Goal: Transaction & Acquisition: Purchase product/service

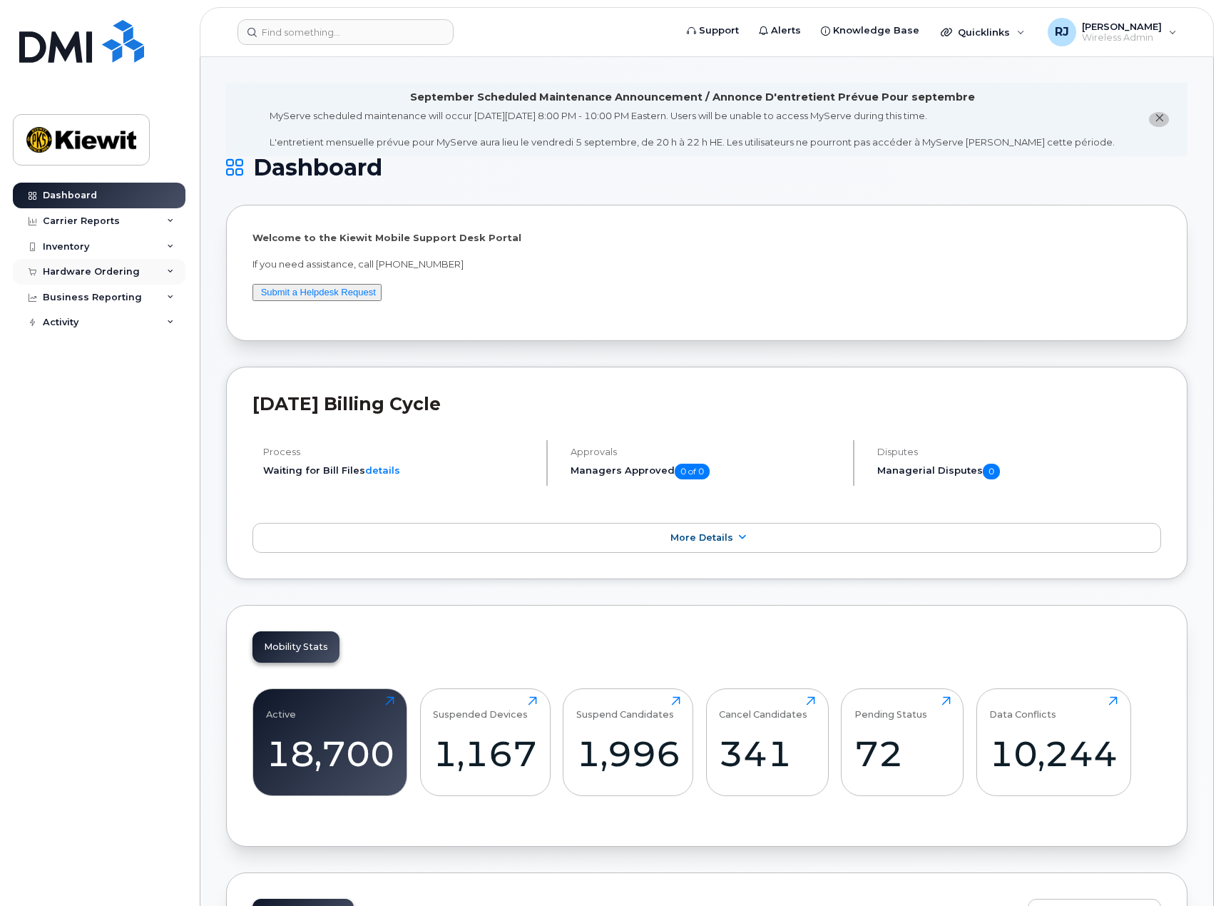
click at [103, 275] on div "Hardware Ordering" at bounding box center [91, 271] width 97 height 11
click at [77, 330] on div "Orders" at bounding box center [66, 325] width 35 height 13
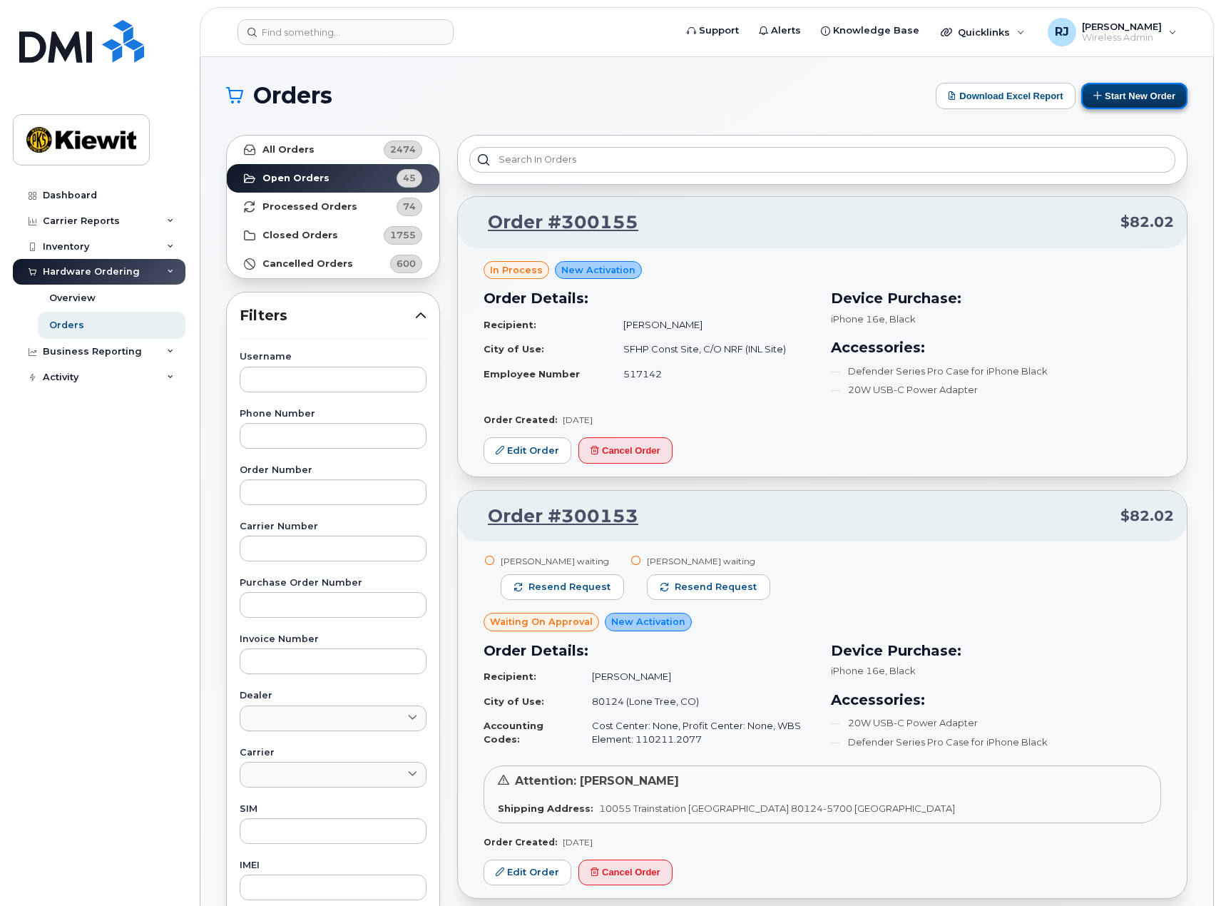
click at [1118, 91] on button "Start New Order" at bounding box center [1134, 96] width 106 height 26
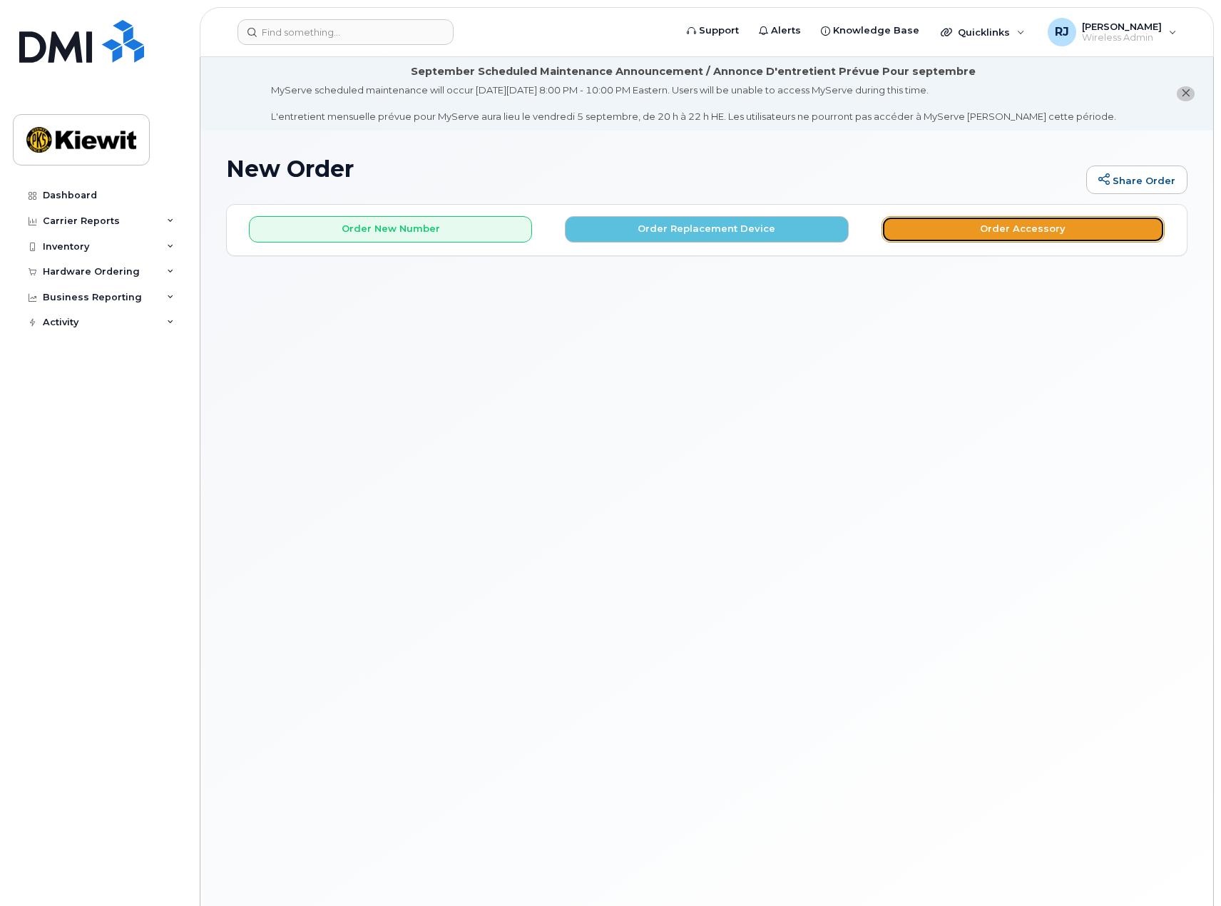
click at [1036, 230] on button "Order Accessory" at bounding box center [1023, 229] width 283 height 26
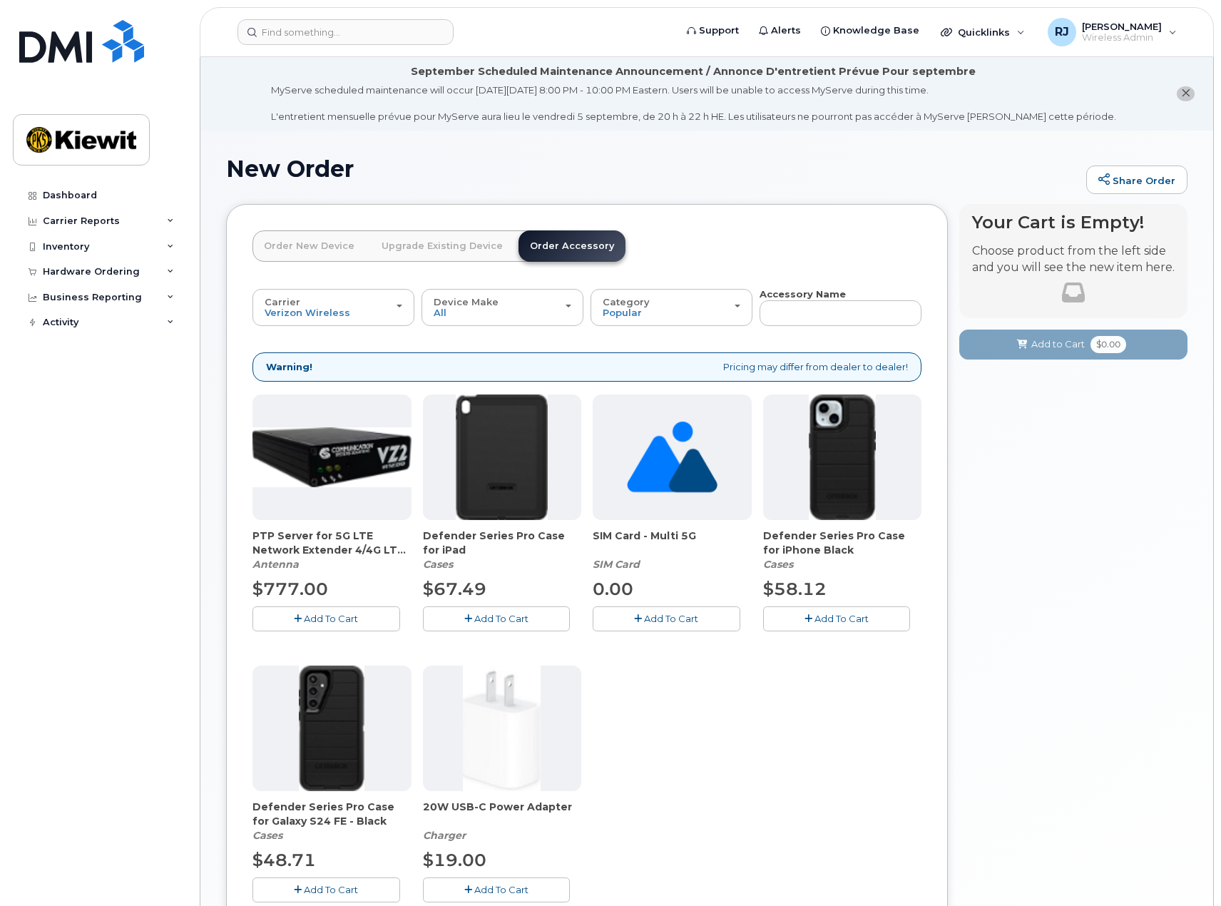
click at [428, 248] on link "Upgrade Existing Device" at bounding box center [442, 245] width 144 height 31
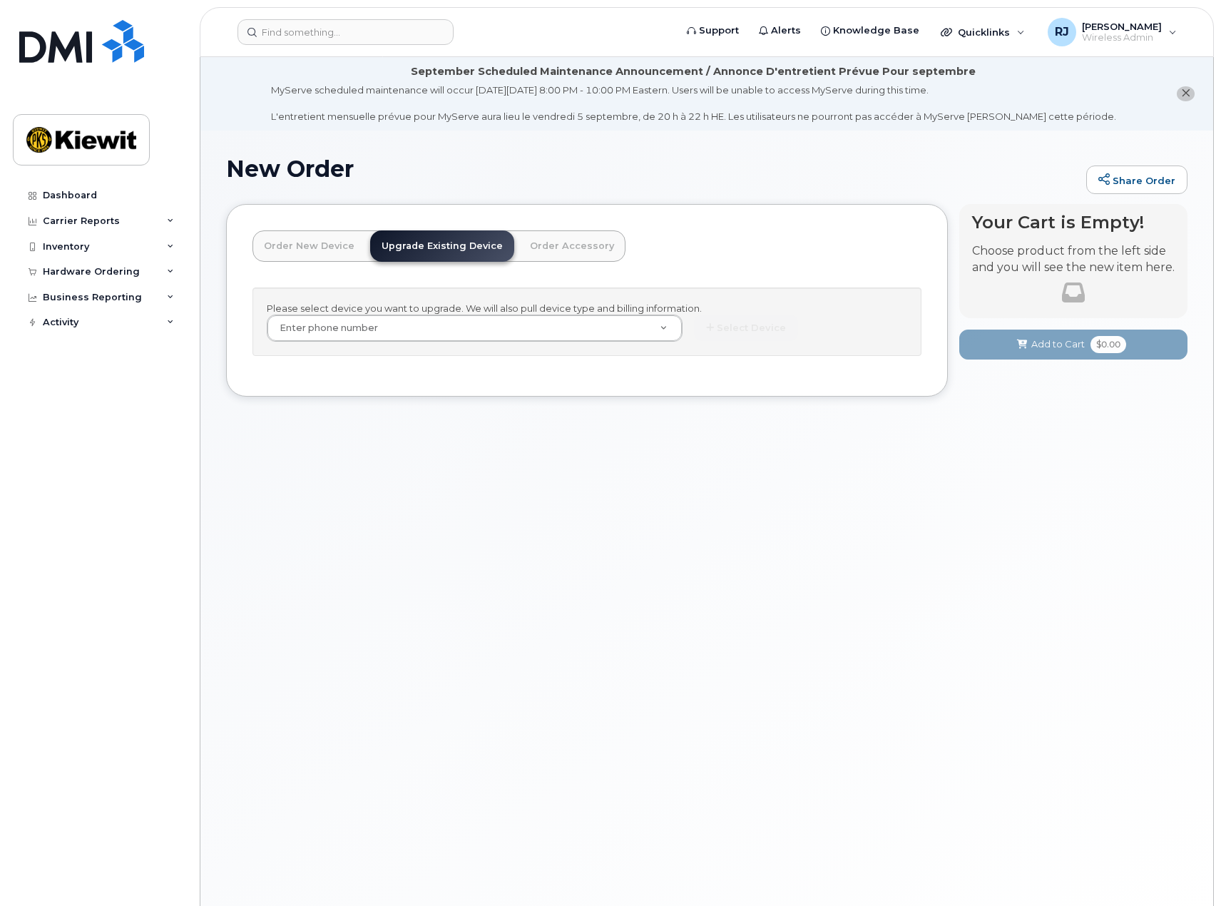
click at [312, 248] on link "Order New Device" at bounding box center [309, 245] width 113 height 31
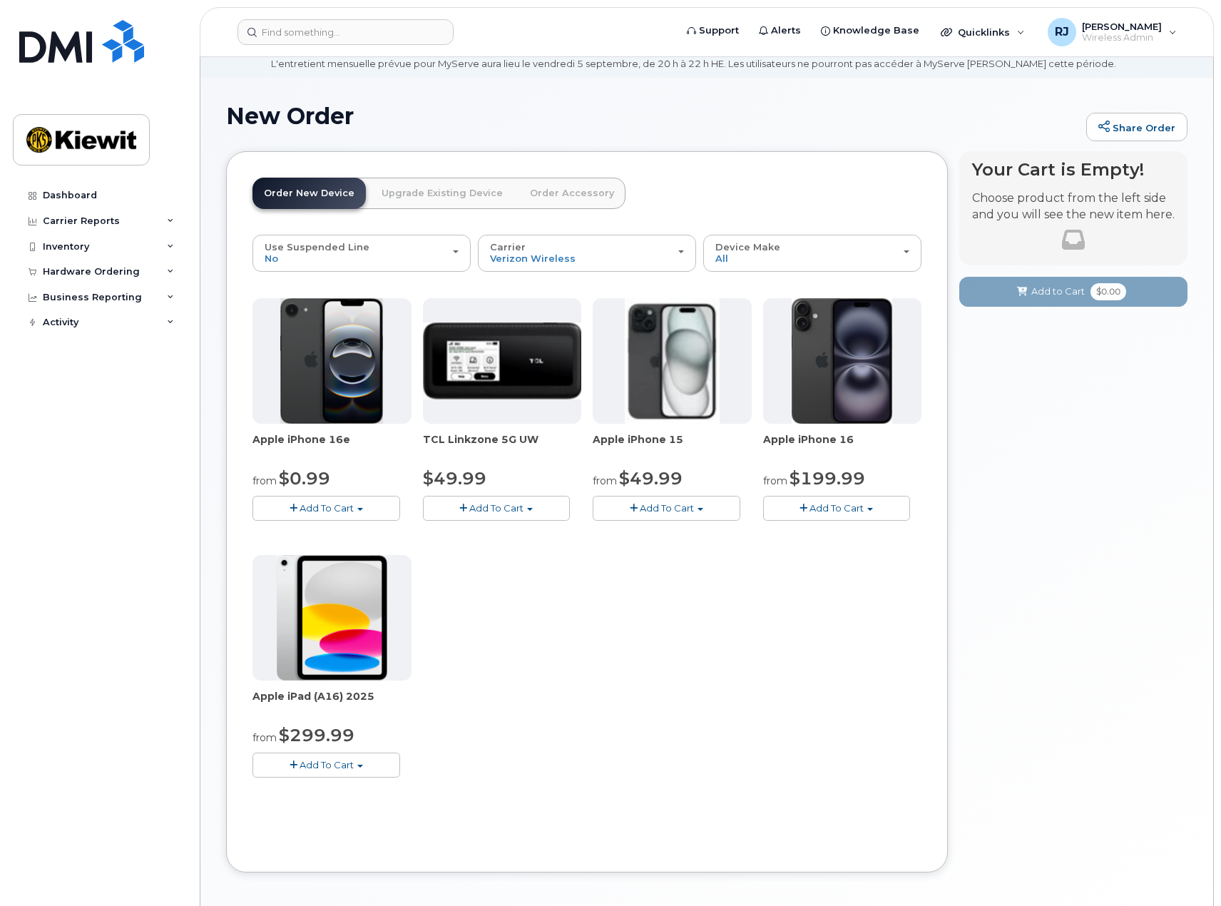
scroll to position [112, 0]
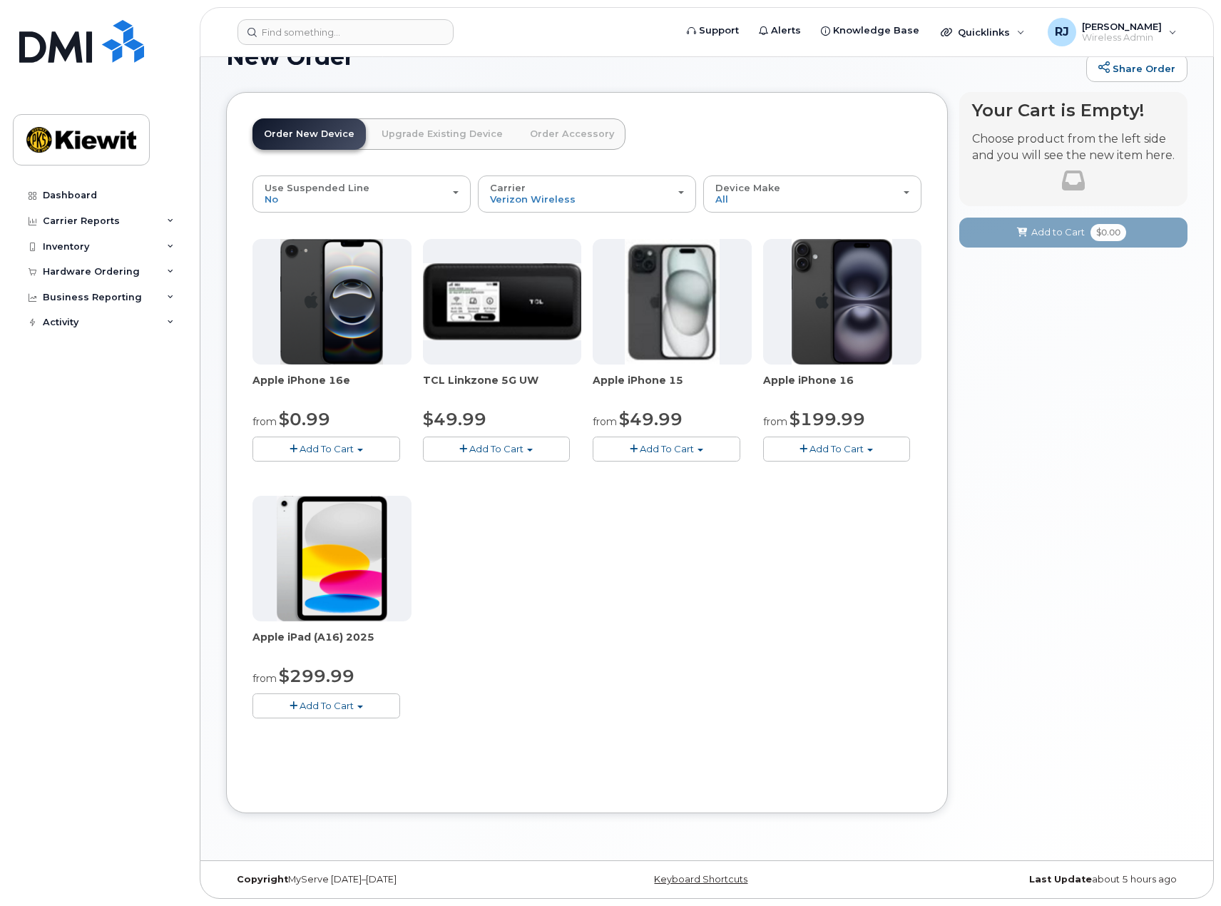
click at [110, 551] on div "Dashboard Carrier Reports Monthly Billing Data Daily Data Pooling Average Costi…" at bounding box center [101, 534] width 176 height 702
